Goal: Navigation & Orientation: Find specific page/section

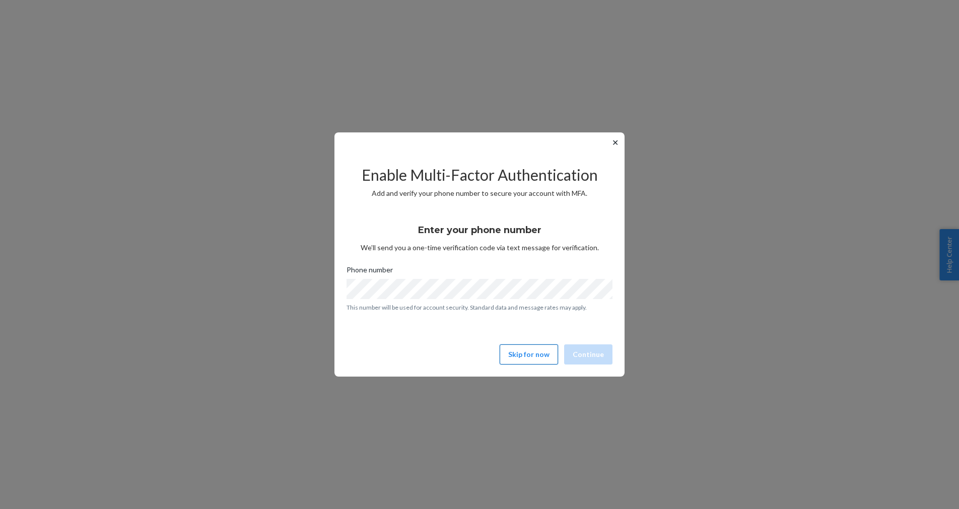
click at [537, 355] on button "Skip for now" at bounding box center [529, 355] width 58 height 20
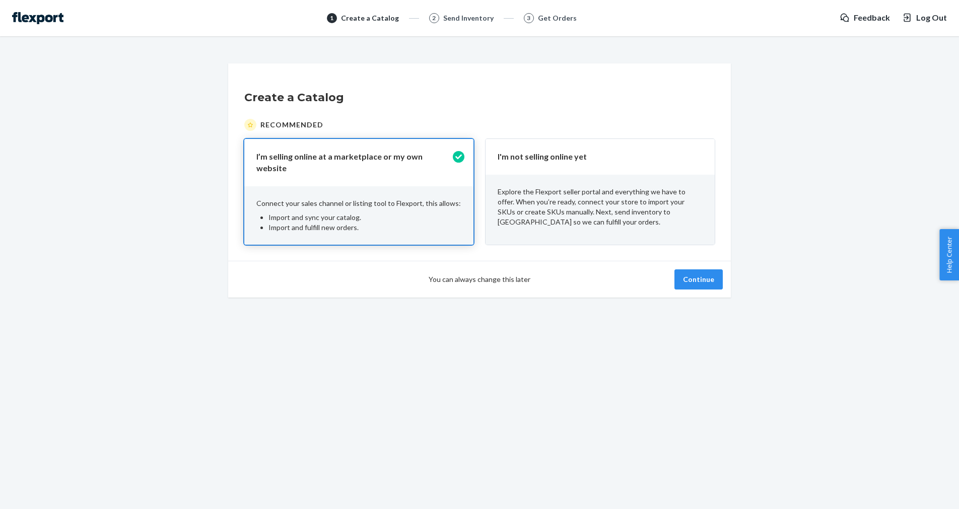
click at [581, 224] on p "Explore the Flexport seller portal and everything we have to offer. When you’re…" at bounding box center [600, 207] width 205 height 40
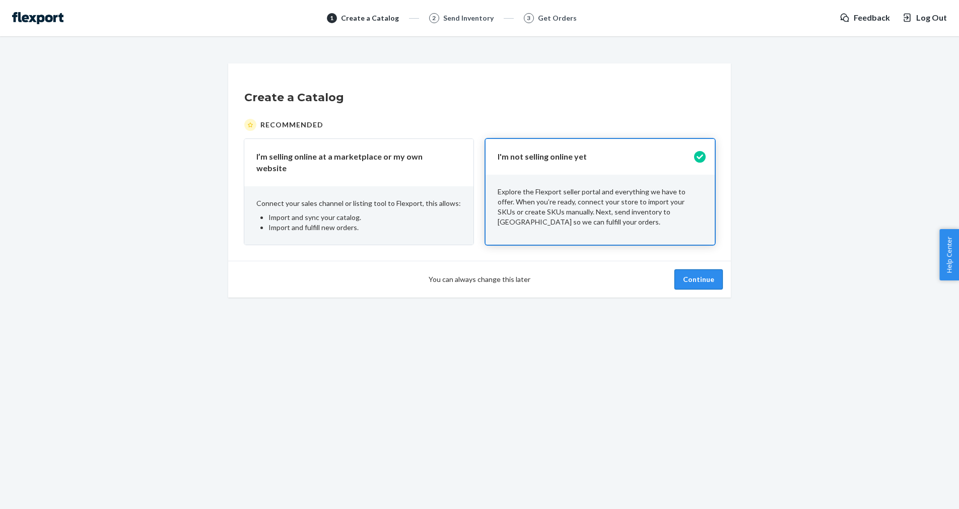
click at [690, 270] on button "Continue" at bounding box center [698, 279] width 48 height 20
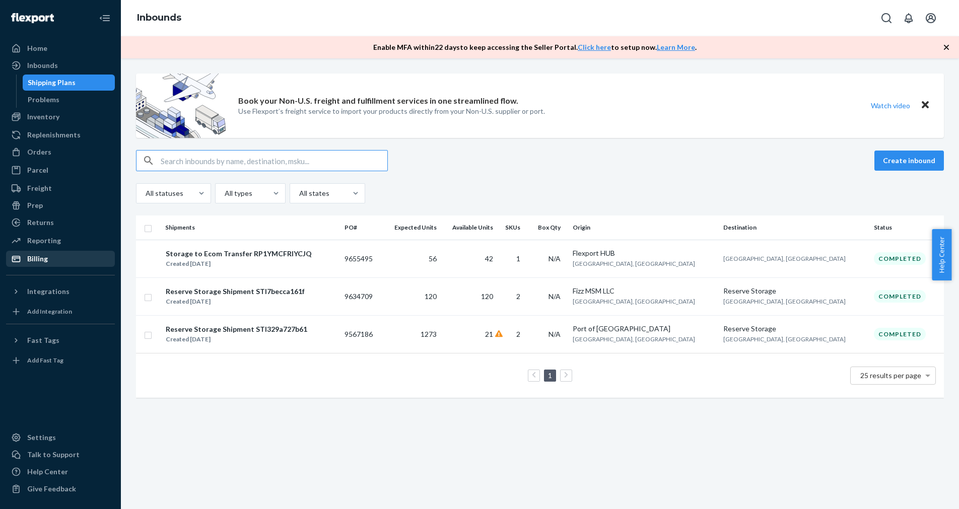
click at [59, 259] on div "Billing" at bounding box center [60, 259] width 107 height 14
